Goal: Contribute content: Contribute content

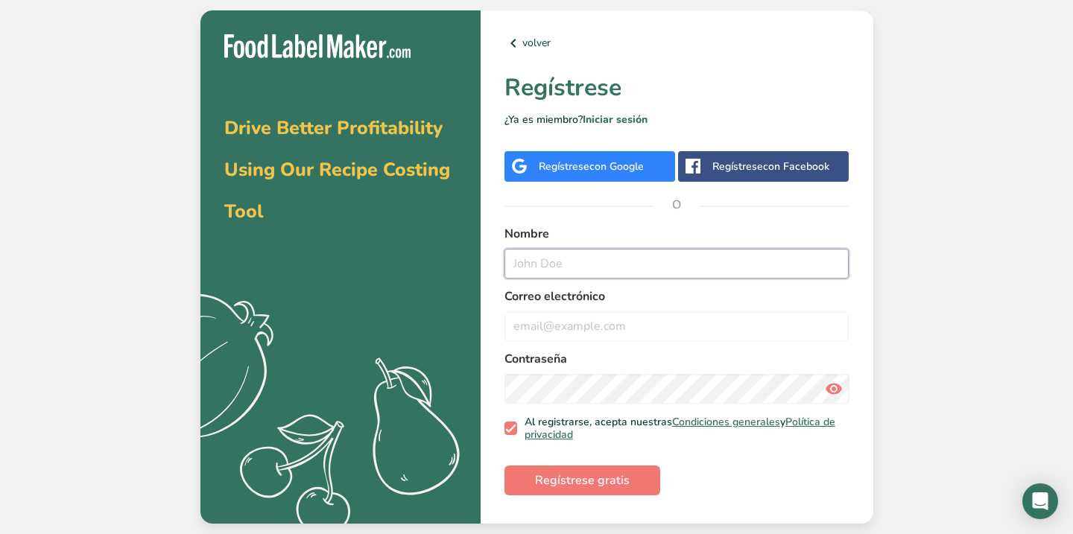
click at [559, 271] on input "text" at bounding box center [676, 264] width 345 height 30
type input "C"
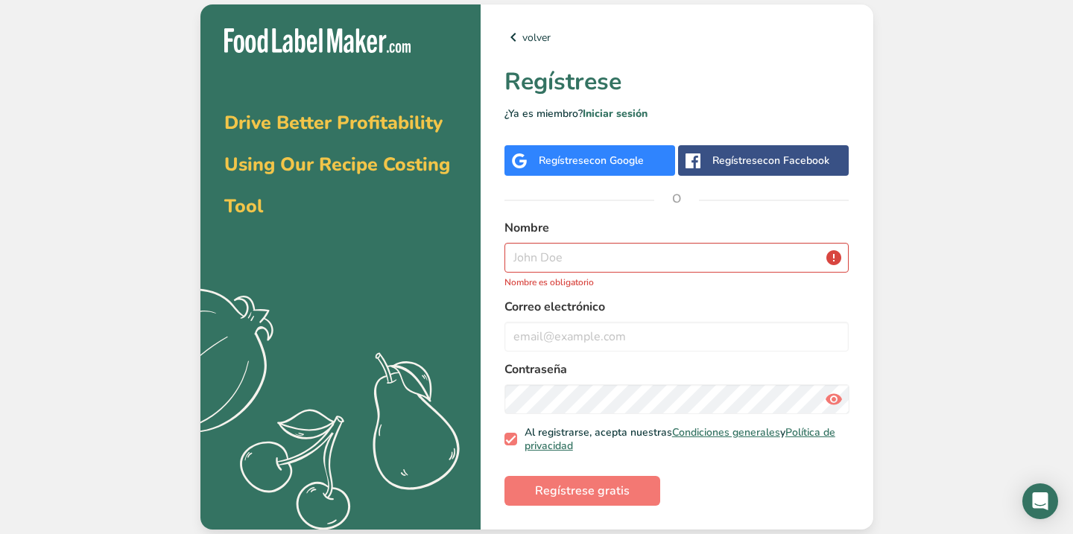
click at [601, 158] on span "con Google" at bounding box center [616, 160] width 54 height 14
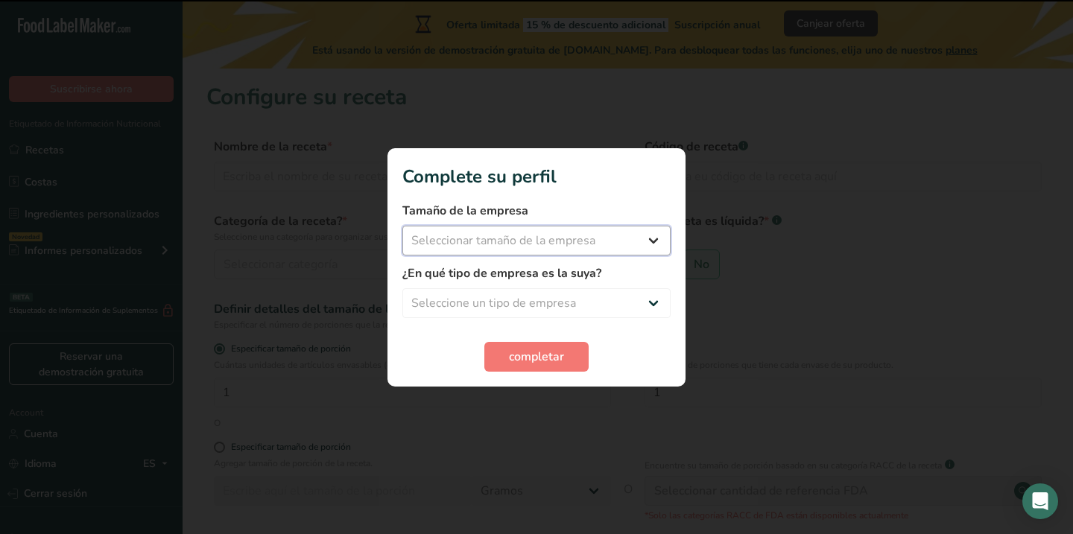
click at [592, 241] on select "Seleccionar tamaño de la empresa Menos de 10 empleados De 10 a 50 empleados De …" at bounding box center [536, 241] width 268 height 30
select select "1"
click at [402, 226] on select "Seleccionar tamaño de la empresa Menos de 10 empleados De 10 a 50 empleados De …" at bounding box center [536, 241] width 268 height 30
click at [551, 303] on select "Seleccione un tipo de empresa Fabricante de alimentos envasados Restaurante y c…" at bounding box center [536, 303] width 268 height 30
select select "8"
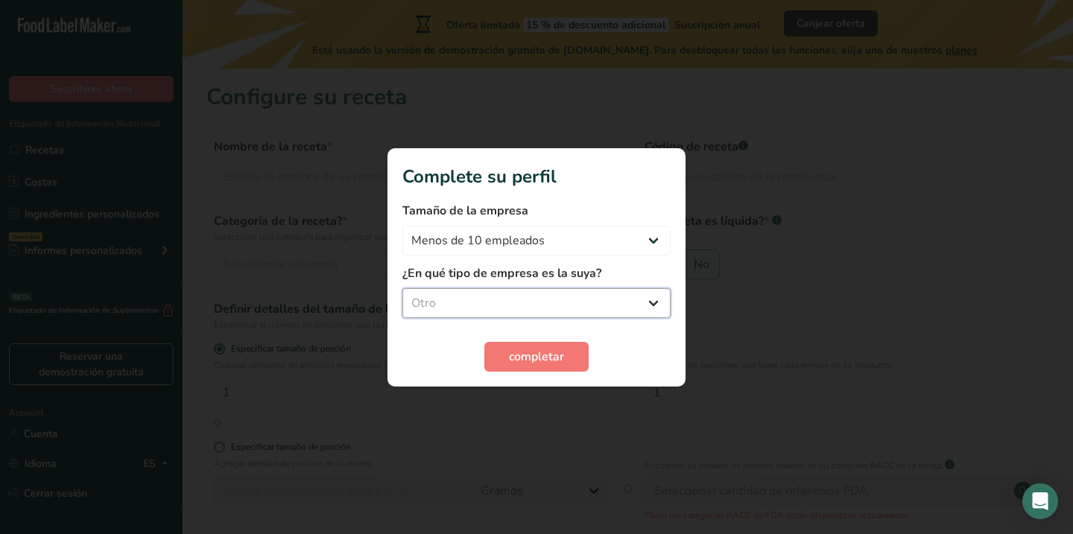
click at [402, 288] on select "Seleccione un tipo de empresa Fabricante de alimentos envasados Restaurante y c…" at bounding box center [536, 303] width 268 height 30
click at [527, 350] on span "completar" at bounding box center [536, 357] width 55 height 18
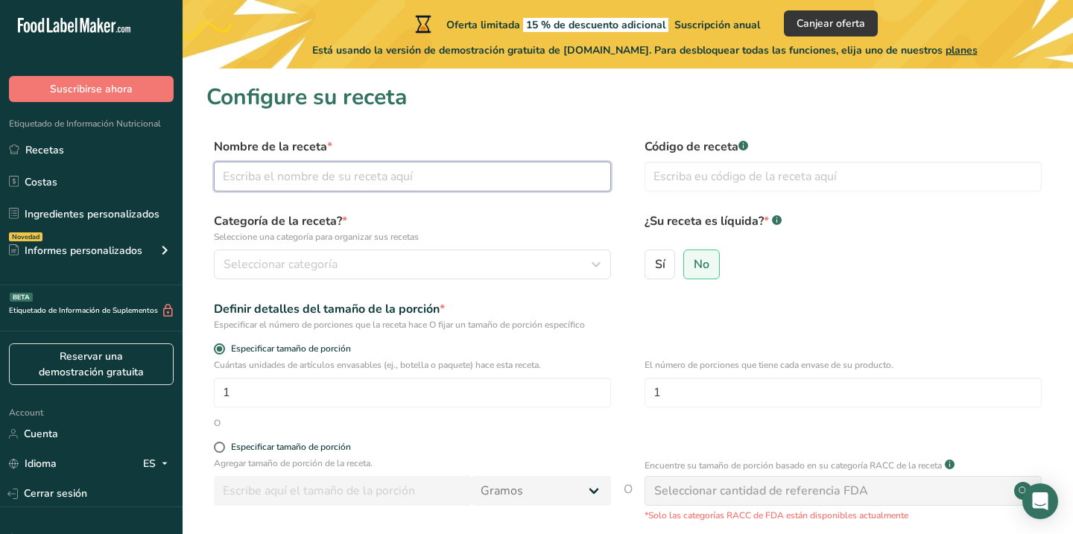
click at [360, 177] on input "text" at bounding box center [412, 177] width 397 height 30
type input "Energy Bite Maní"
click at [667, 183] on input "text" at bounding box center [842, 177] width 397 height 30
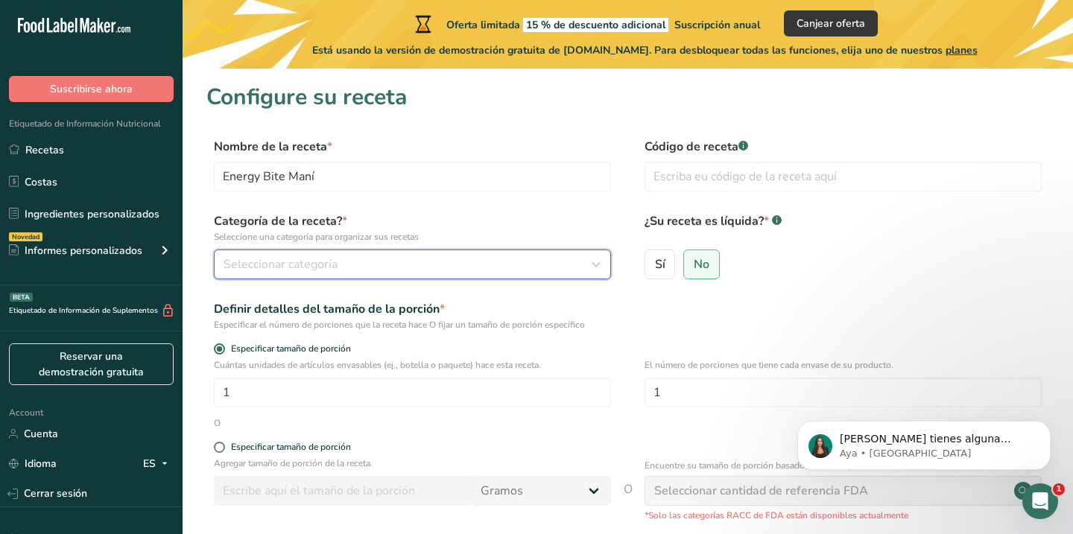
click at [387, 264] on div "Seleccionar categoría" at bounding box center [407, 265] width 369 height 18
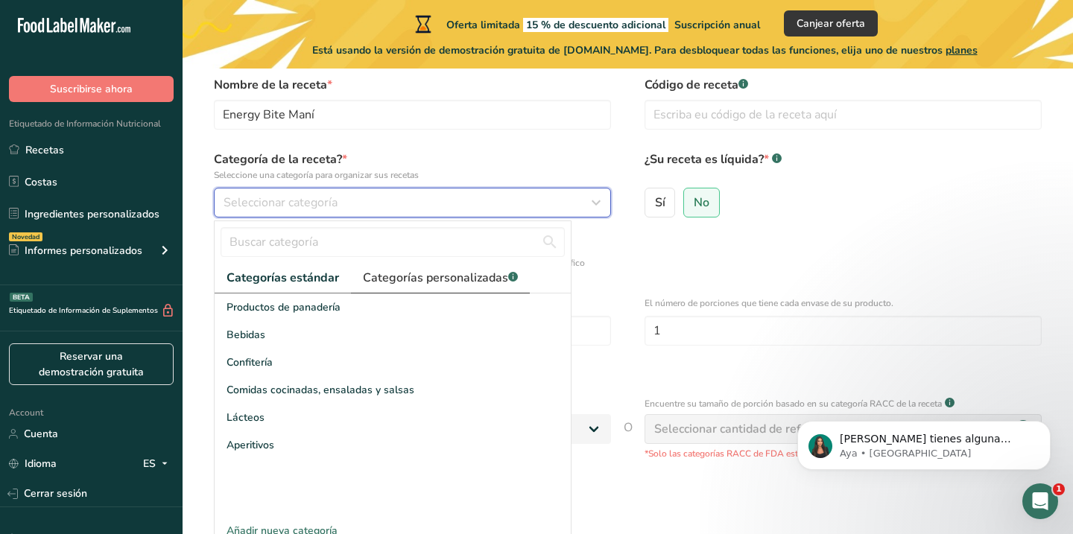
scroll to position [106, 0]
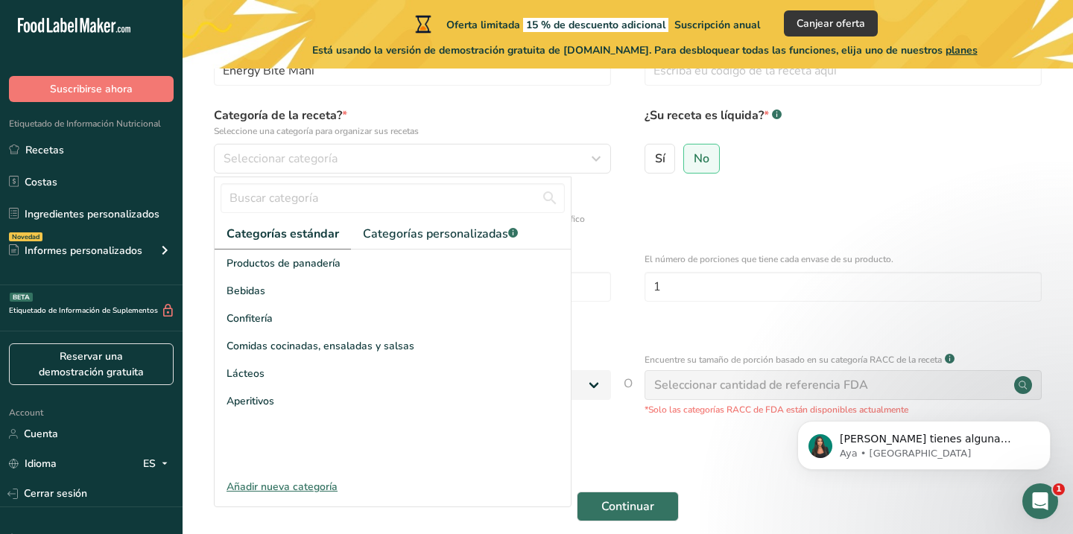
click at [274, 490] on div "Añadir nueva categoría" at bounding box center [393, 487] width 356 height 16
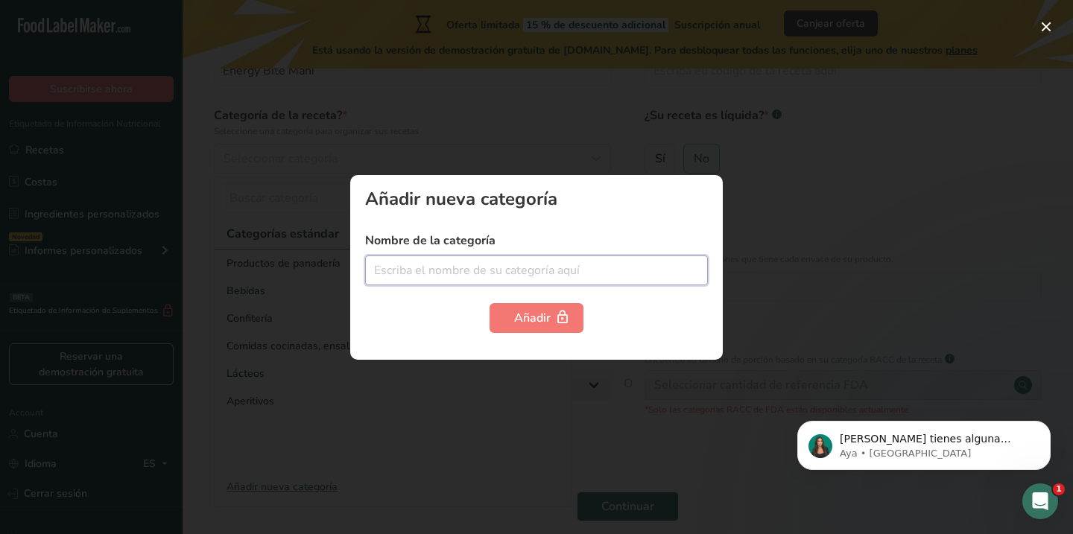
click at [431, 264] on input "text" at bounding box center [536, 271] width 343 height 30
type input "s"
type input "Snack"
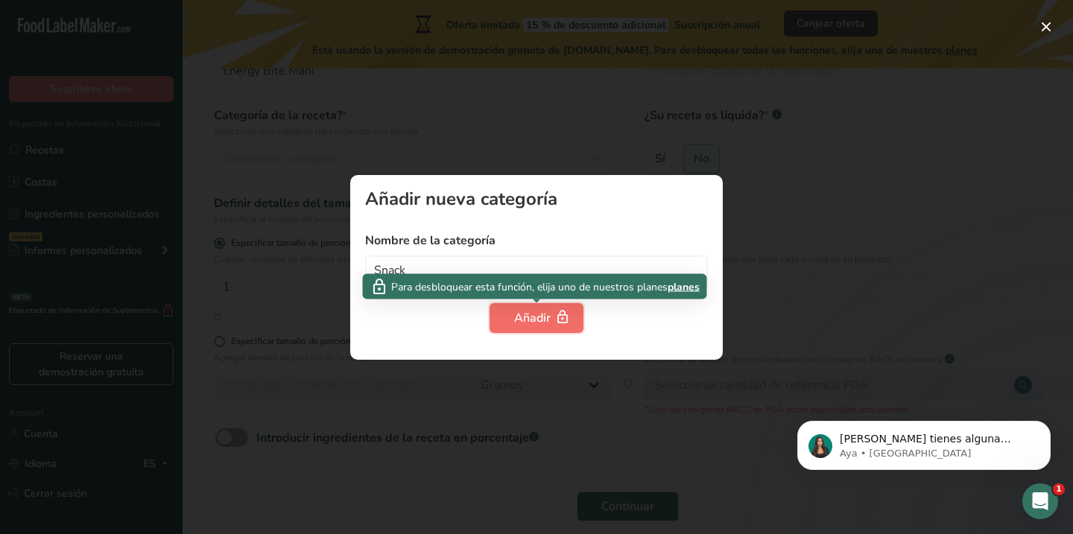
click at [526, 317] on div "Añadir" at bounding box center [536, 318] width 45 height 18
click at [545, 330] on button "Añadir" at bounding box center [536, 318] width 94 height 30
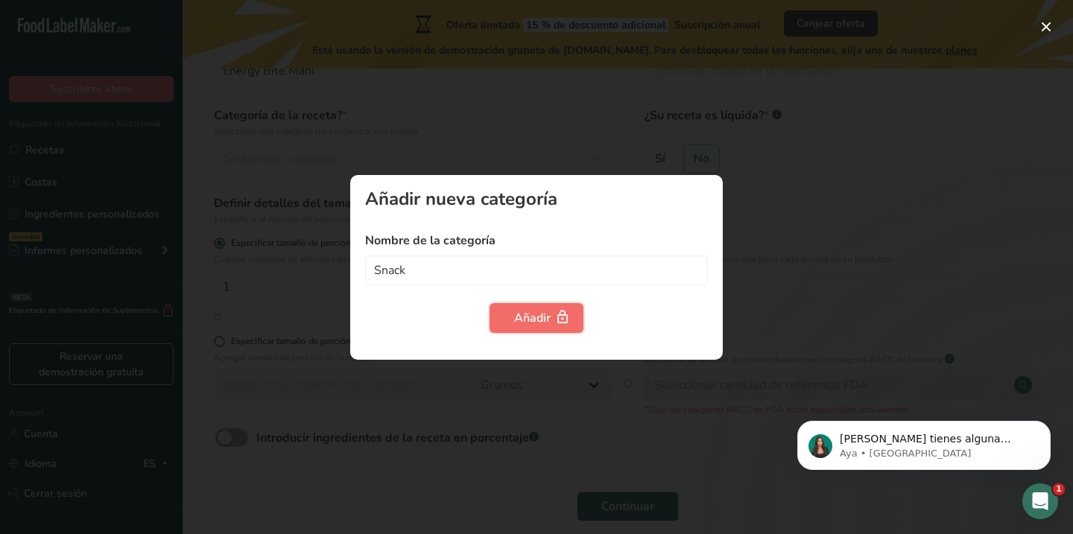
click at [545, 330] on button "Añadir" at bounding box center [536, 318] width 94 height 30
click at [837, 212] on div at bounding box center [536, 267] width 1073 height 534
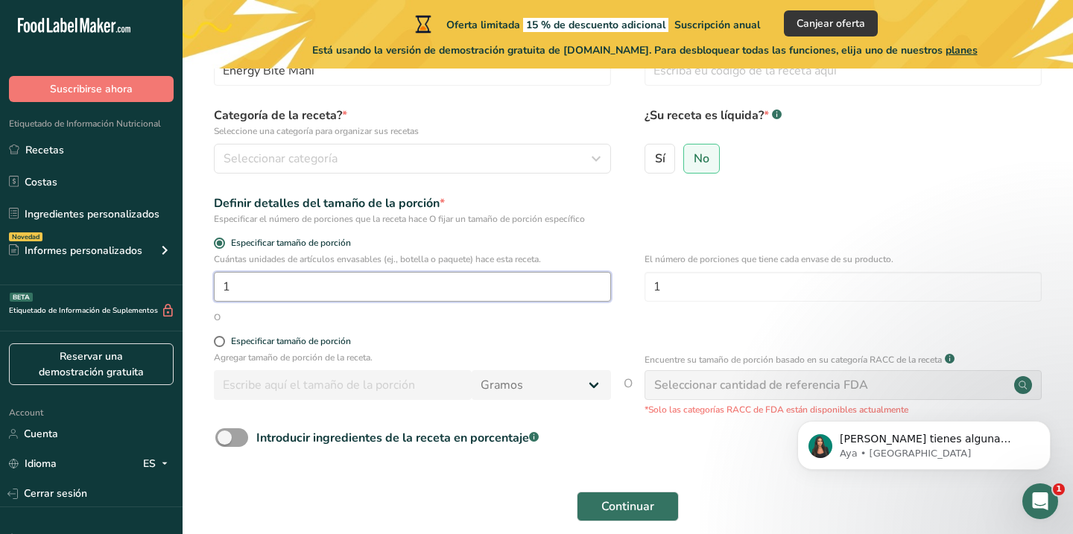
click at [406, 289] on input "1" at bounding box center [412, 287] width 397 height 30
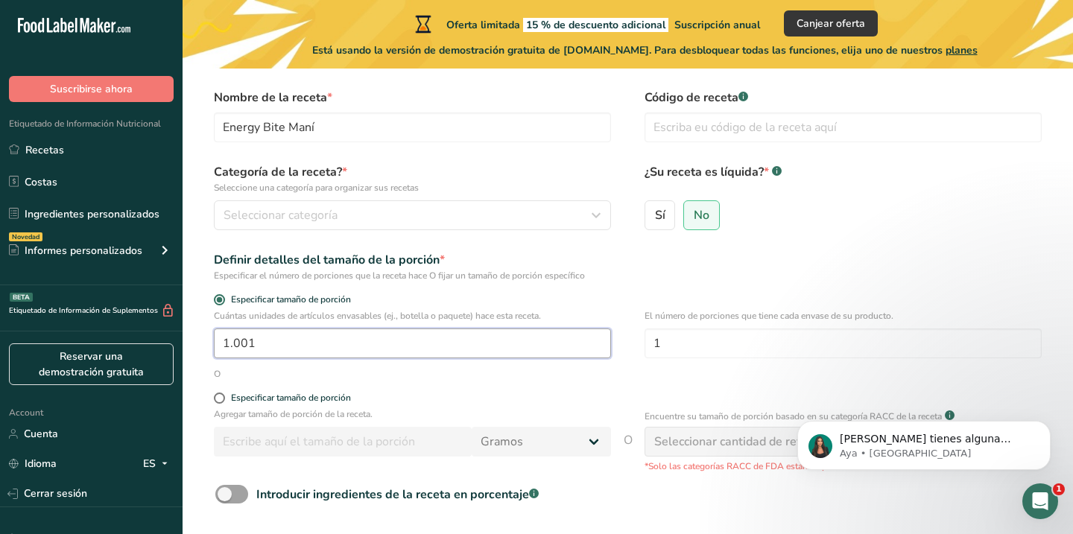
scroll to position [43, 0]
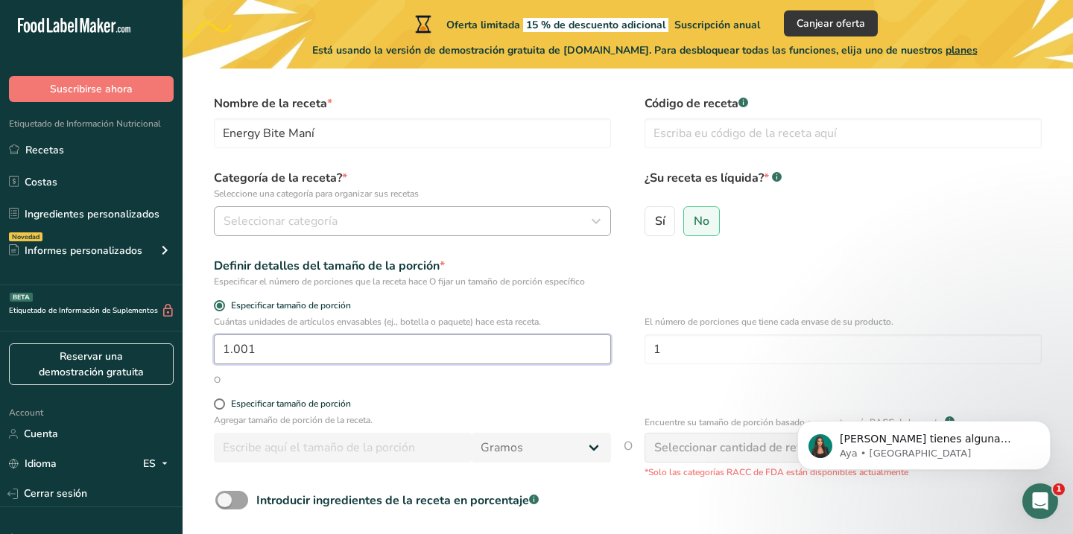
type input "1.001"
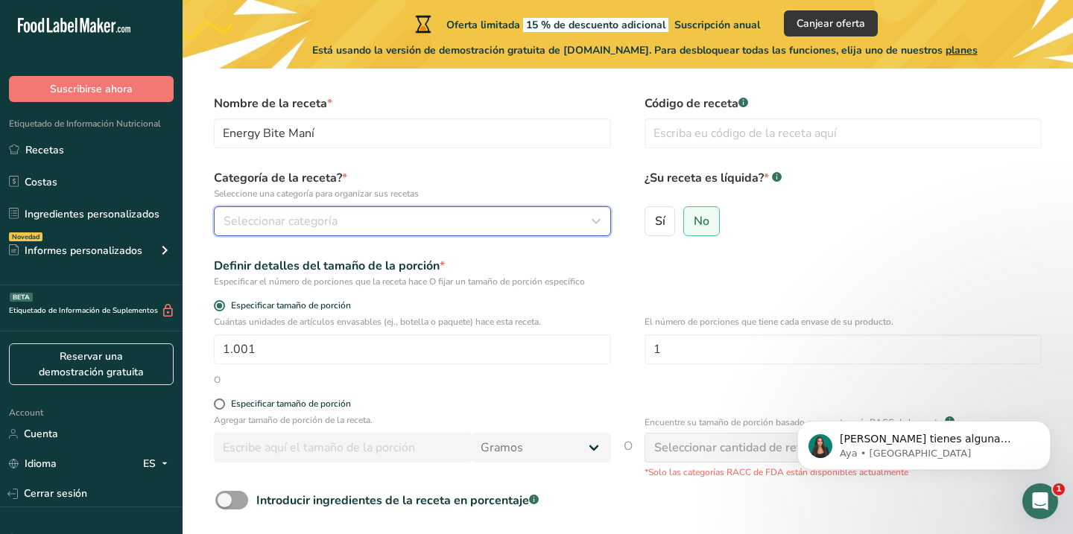
click at [596, 223] on icon "button" at bounding box center [596, 221] width 18 height 27
